Goal: Task Accomplishment & Management: Complete application form

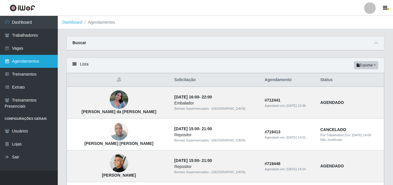
click at [24, 61] on link "Agendamentos" at bounding box center [29, 61] width 58 height 13
click at [27, 62] on link "Agendamentos" at bounding box center [29, 61] width 58 height 13
click at [374, 45] on span at bounding box center [376, 43] width 7 height 7
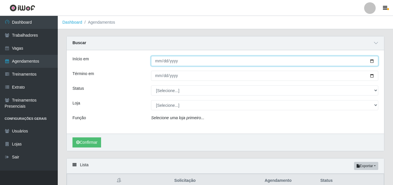
click at [156, 62] on input "Início em" at bounding box center [265, 61] width 228 height 10
type input "[DATE]"
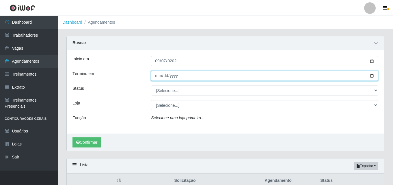
click at [158, 77] on input "Término em" at bounding box center [265, 76] width 228 height 10
type input "[DATE]"
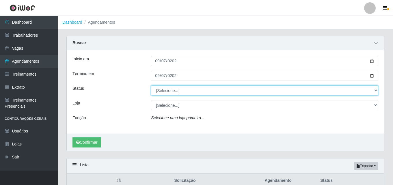
click at [178, 90] on select "[Selecione...] AGENDADO AGUARDANDO LIBERAR EM ANDAMENTO EM REVISÃO FINALIZADO C…" at bounding box center [265, 91] width 228 height 10
select select "AGENDADO"
click at [151, 86] on select "[Selecione...] AGENDADO AGUARDANDO LIBERAR EM ANDAMENTO EM REVISÃO FINALIZADO C…" at bounding box center [265, 91] width 228 height 10
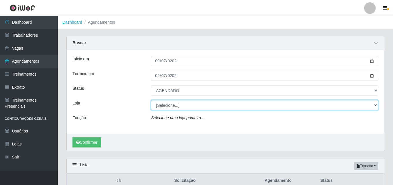
click at [167, 107] on select "[Selecione...] Bemais Supermercados - [GEOGRAPHIC_DATA]" at bounding box center [265, 105] width 228 height 10
select select "249"
click at [151, 101] on select "[Selecione...] Bemais Supermercados - [GEOGRAPHIC_DATA]" at bounding box center [265, 105] width 228 height 10
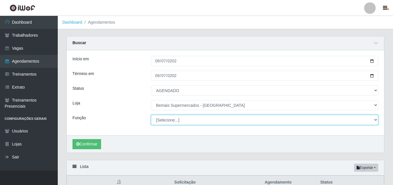
click at [165, 119] on select "[Selecione...] ASG ASG + ASG ++ Auxiliar de Depósito Auxiliar de Depósito + Aux…" at bounding box center [265, 120] width 228 height 10
click at [151, 115] on select "[Selecione...] ASG ASG + ASG ++ Auxiliar de Depósito Auxiliar de Depósito + Aux…" at bounding box center [265, 120] width 228 height 10
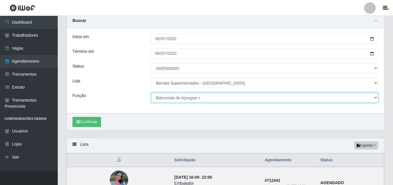
scroll to position [58, 0]
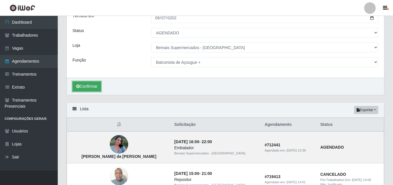
click at [92, 88] on button "Confirmar" at bounding box center [87, 87] width 29 height 10
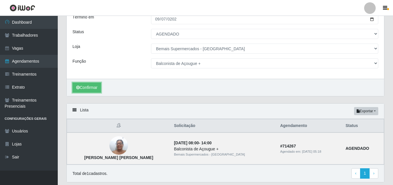
scroll to position [47, 0]
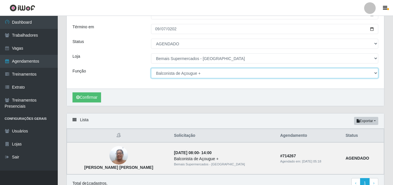
click at [375, 73] on select "[Selecione...] ASG ASG + ASG ++ Auxiliar de Depósito Auxiliar de Depósito + Aux…" at bounding box center [265, 73] width 228 height 10
select select "125"
click at [151, 69] on select "[Selecione...] ASG ASG + ASG ++ Auxiliar de Depósito Auxiliar de Depósito + Aux…" at bounding box center [265, 73] width 228 height 10
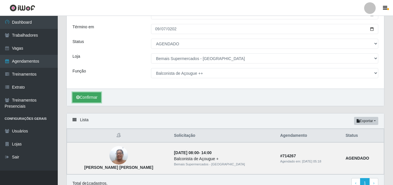
click at [84, 98] on button "Confirmar" at bounding box center [87, 98] width 29 height 10
